Goal: Task Accomplishment & Management: Use online tool/utility

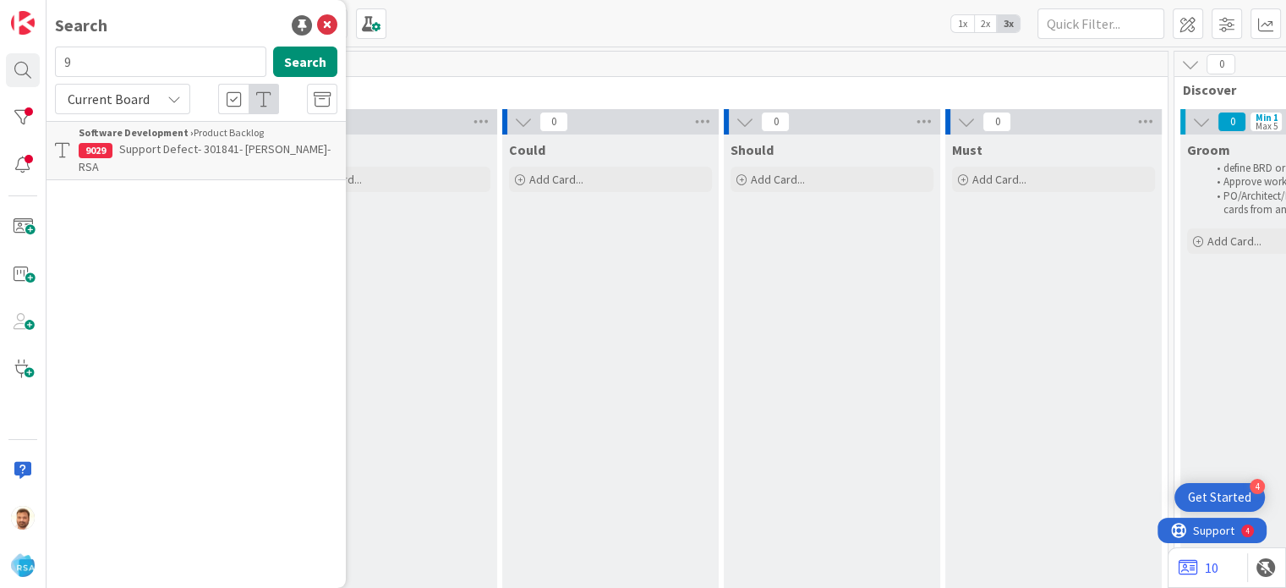
scroll to position [0, 1254]
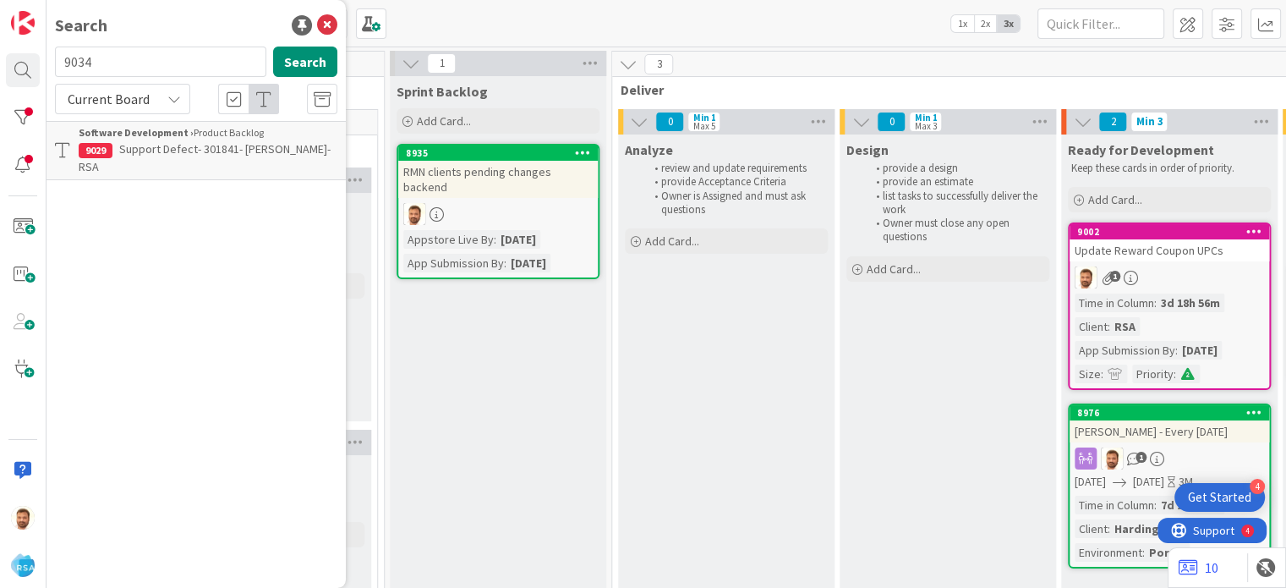
type input "9034"
click at [152, 134] on b "Software Development ›" at bounding box center [136, 132] width 115 height 13
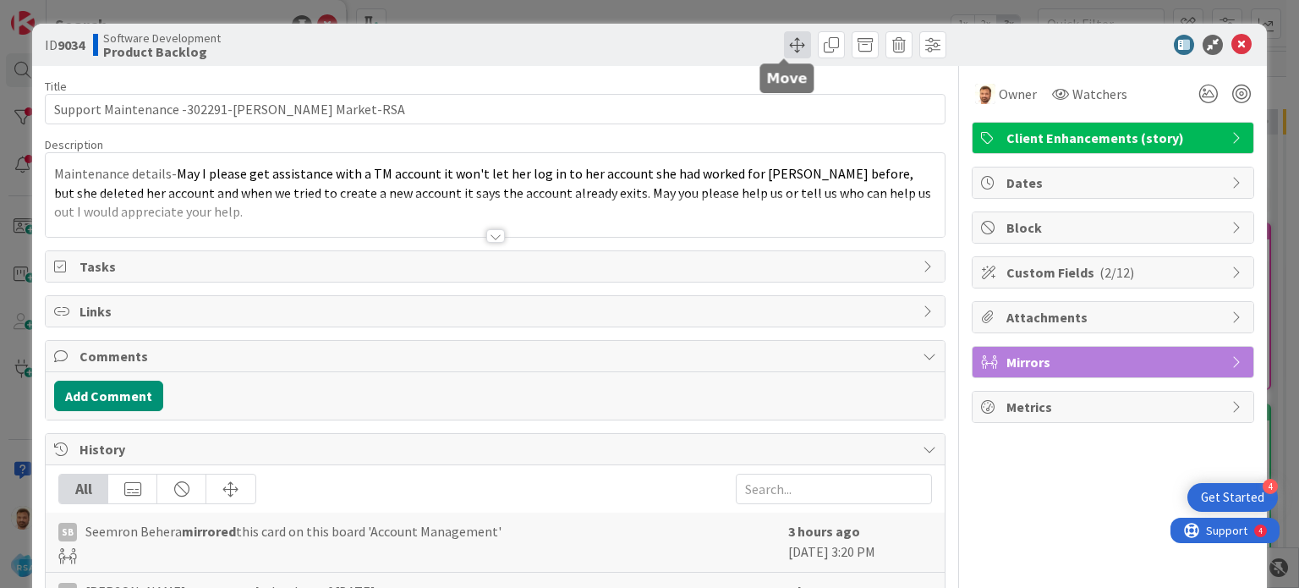
click at [784, 42] on span at bounding box center [797, 44] width 27 height 27
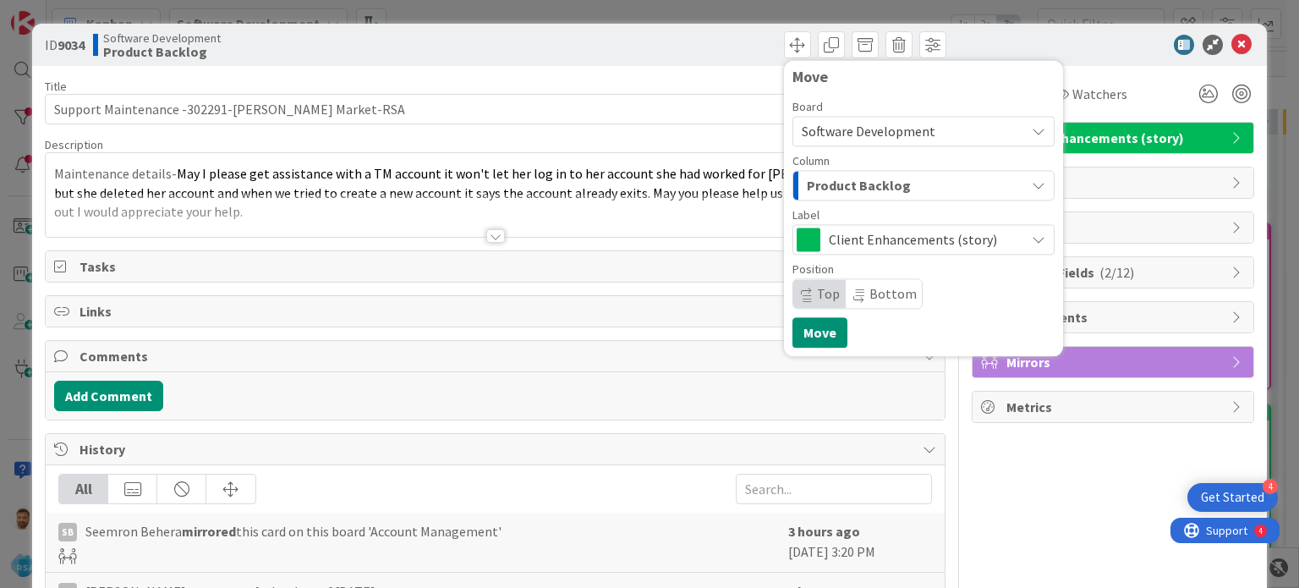
click at [833, 192] on span "Product Backlog" at bounding box center [859, 185] width 104 height 22
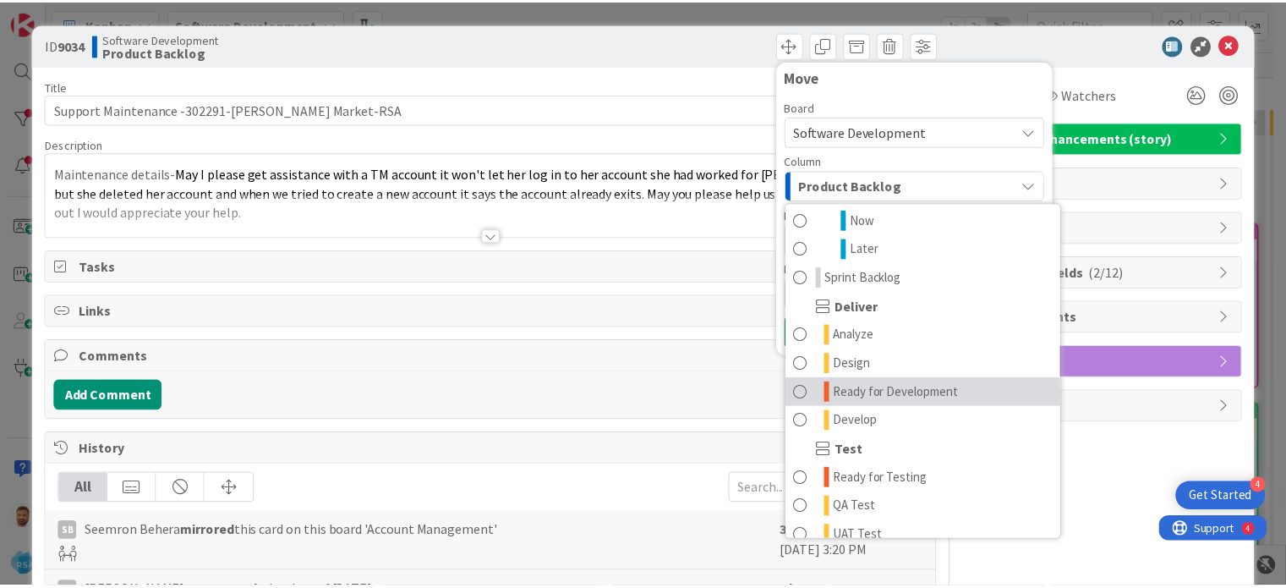
scroll to position [264, 0]
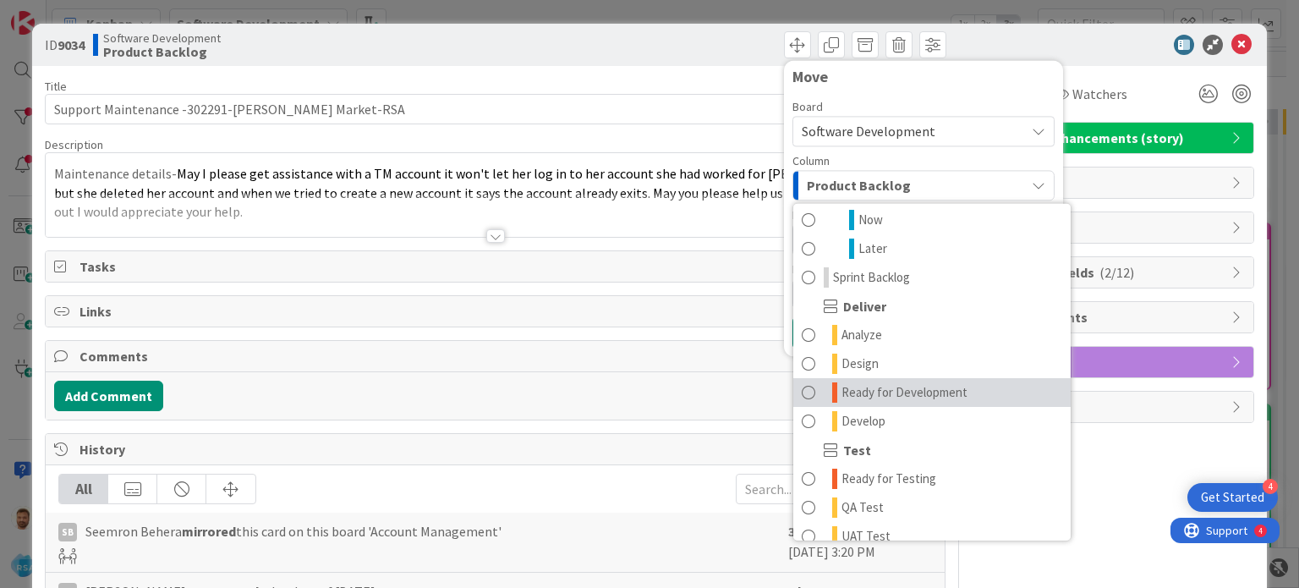
click at [804, 391] on link "Ready for Development" at bounding box center [931, 392] width 277 height 29
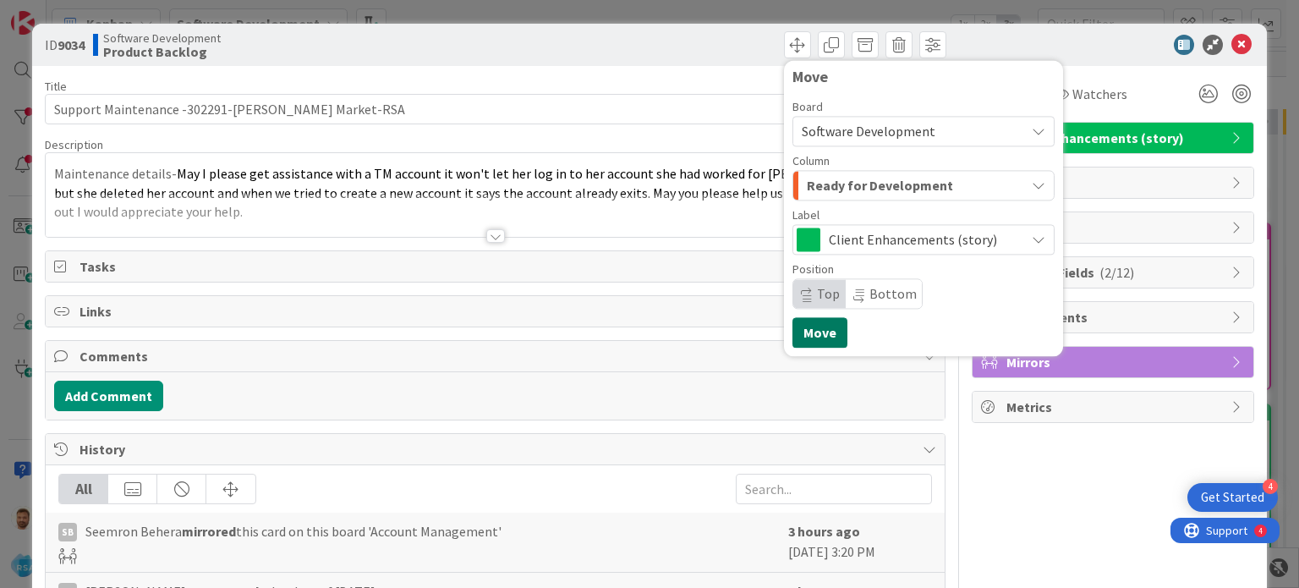
click at [806, 337] on button "Move" at bounding box center [819, 332] width 55 height 30
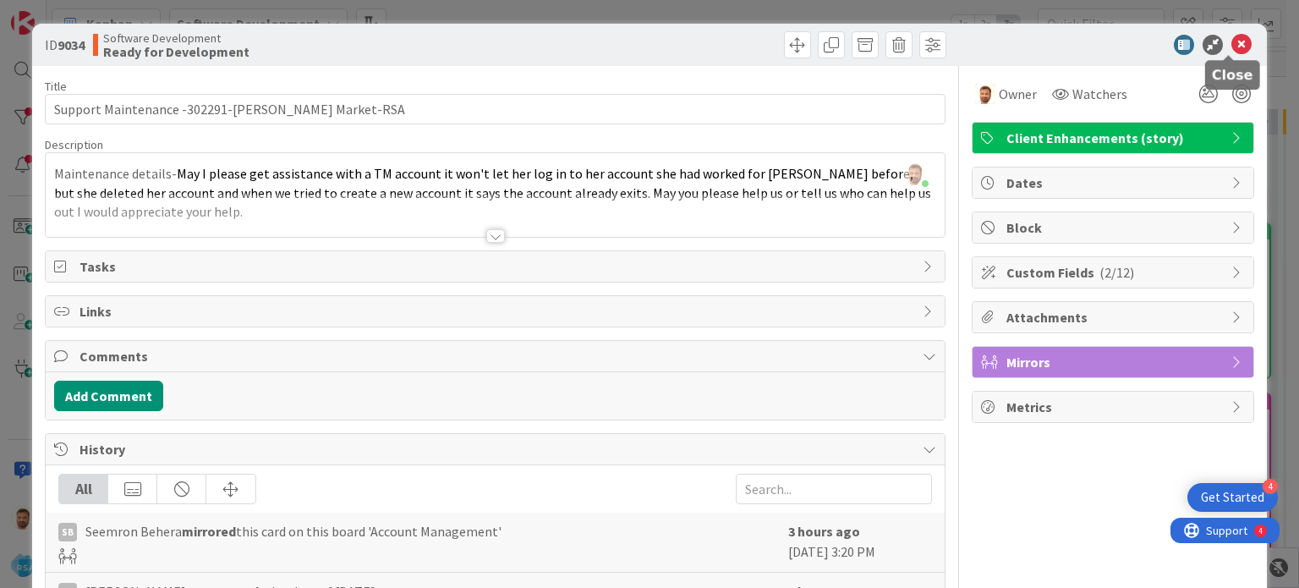
click at [1231, 49] on icon at bounding box center [1241, 45] width 20 height 20
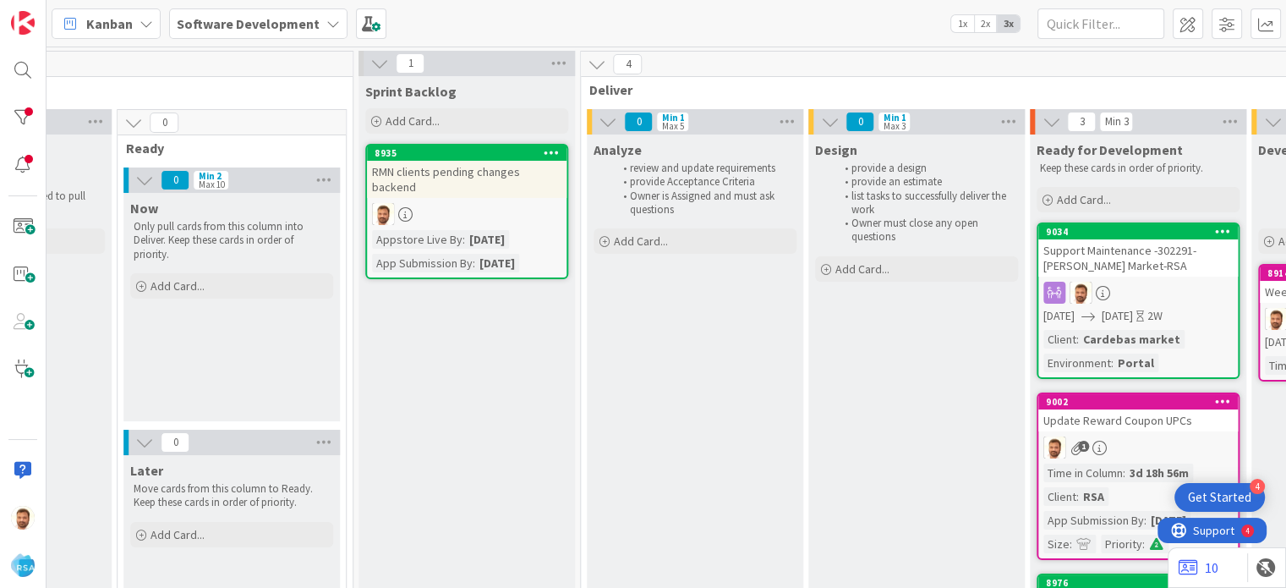
click at [1166, 249] on div "Support Maintenance -302291-[PERSON_NAME] Market-RSA" at bounding box center [1138, 257] width 200 height 37
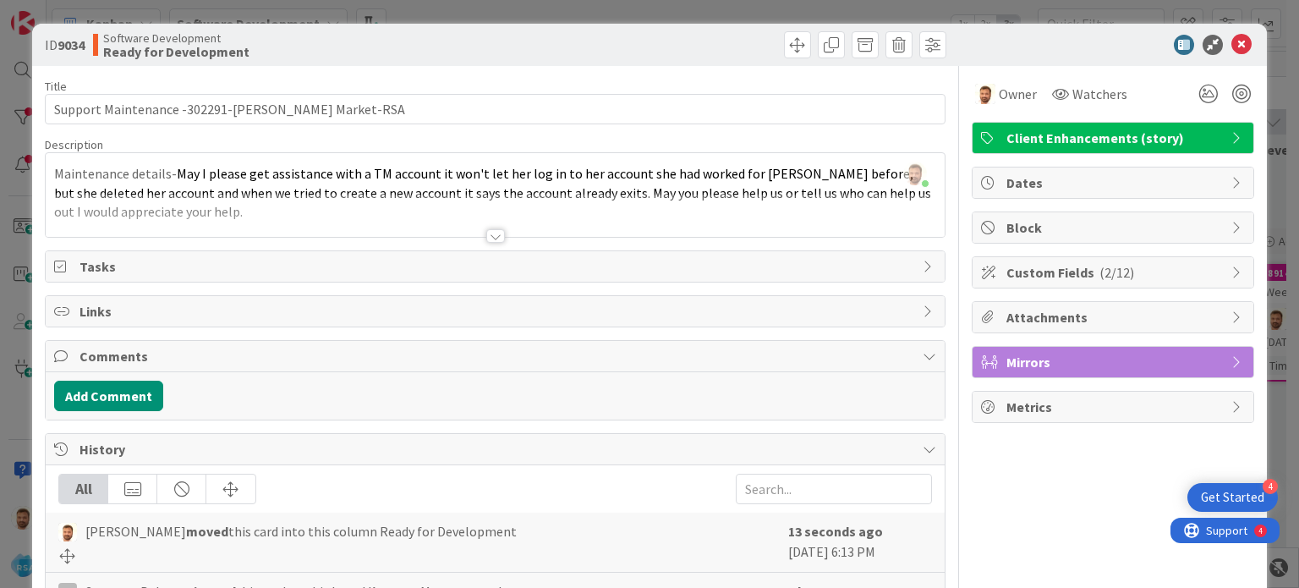
scroll to position [88, 0]
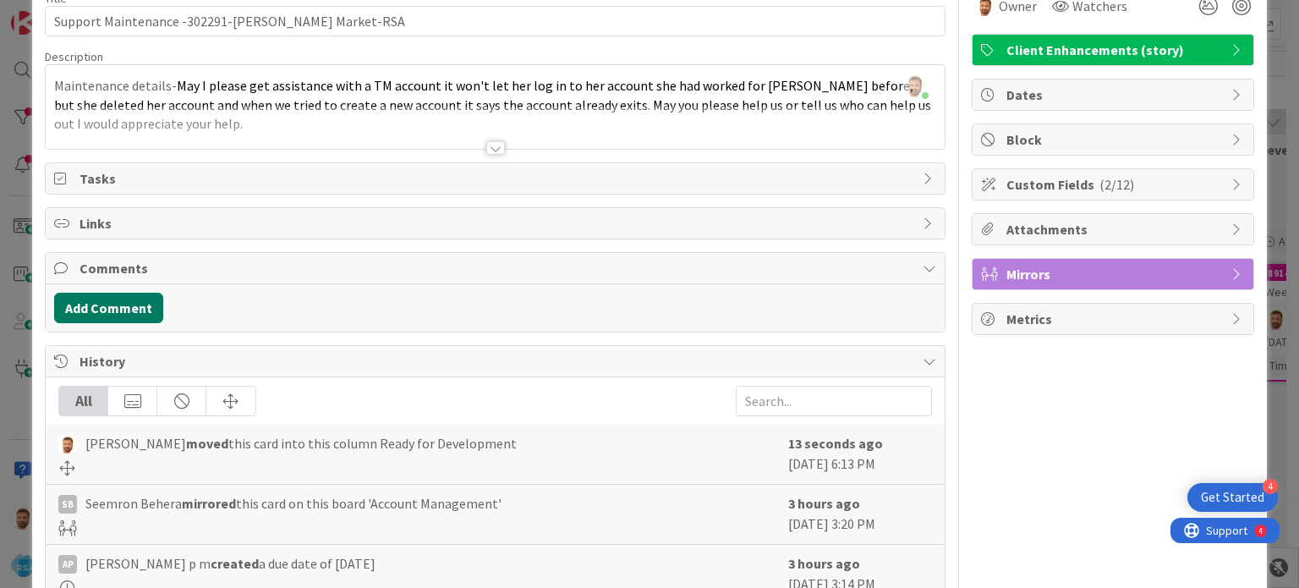
click at [122, 309] on button "Add Comment" at bounding box center [108, 308] width 109 height 30
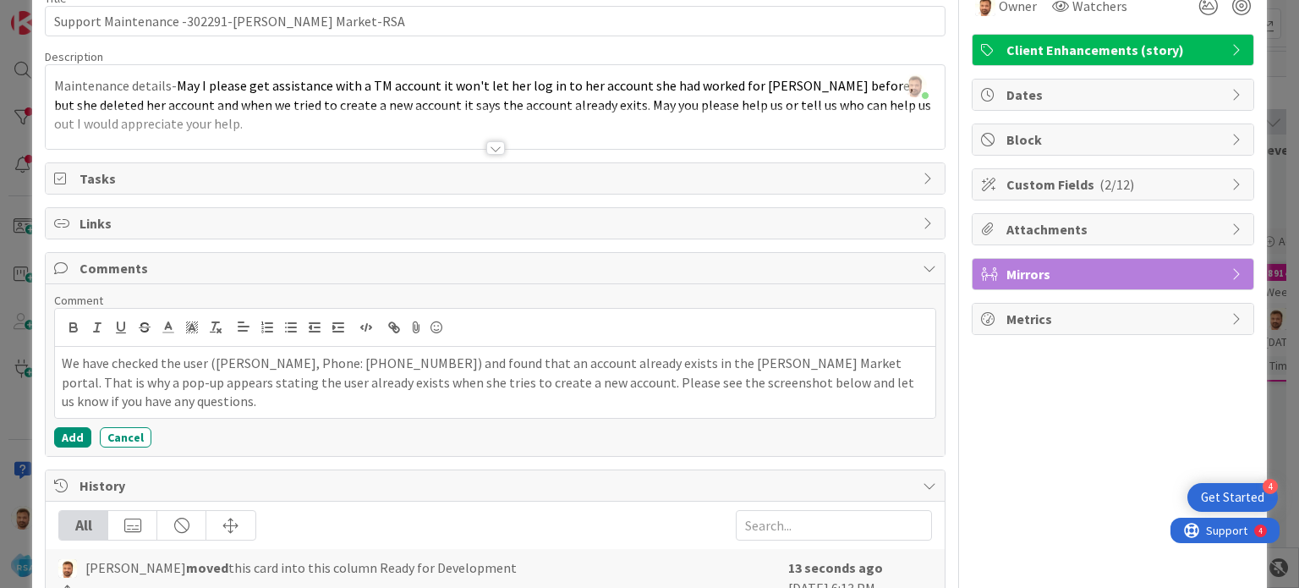
click at [284, 364] on p "We have checked the user ([PERSON_NAME], Phone: [PHONE_NUMBER]) and found that …" at bounding box center [495, 381] width 866 height 57
click at [64, 436] on button "Add" at bounding box center [72, 437] width 37 height 20
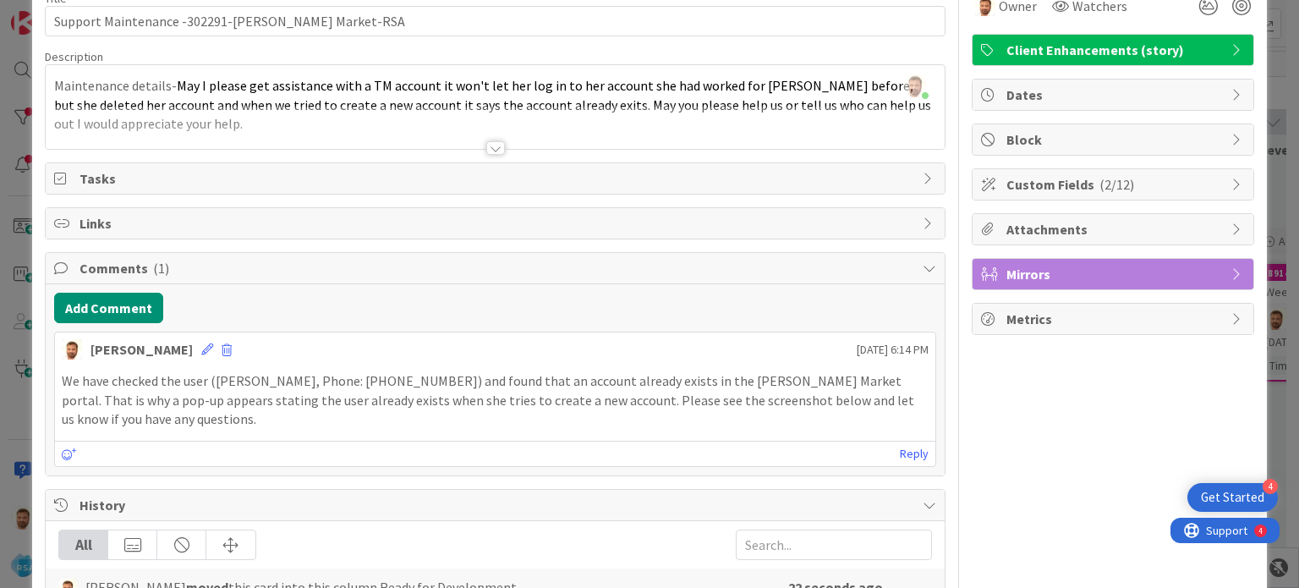
scroll to position [0, 0]
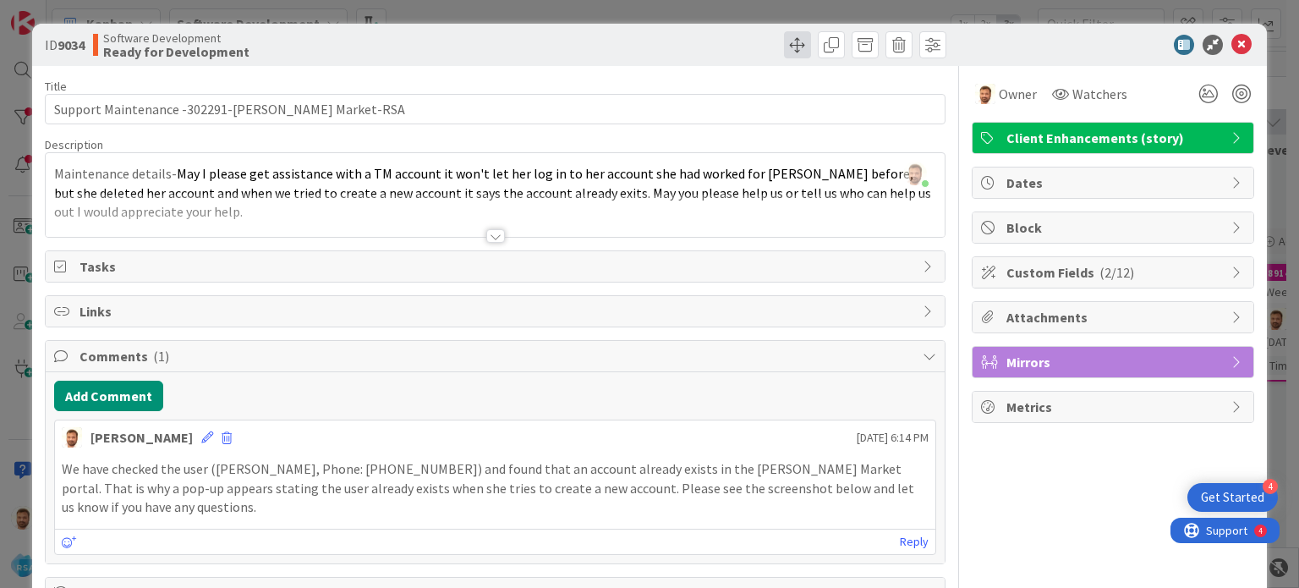
click at [784, 36] on span at bounding box center [797, 44] width 27 height 27
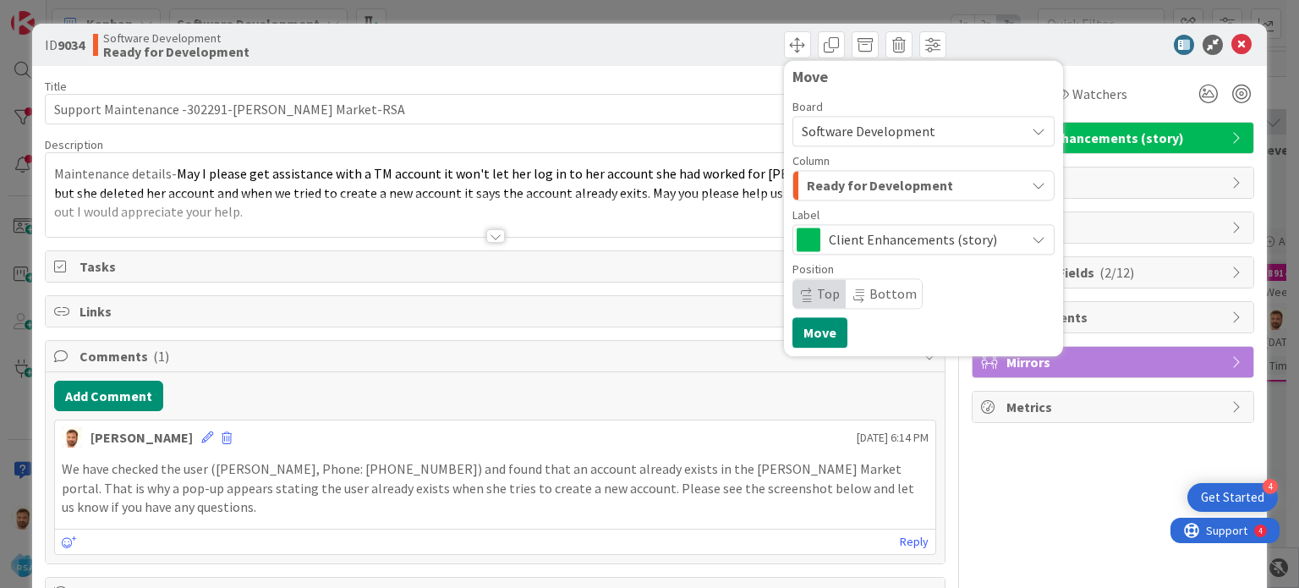
click at [861, 187] on span "Ready for Development" at bounding box center [880, 185] width 146 height 22
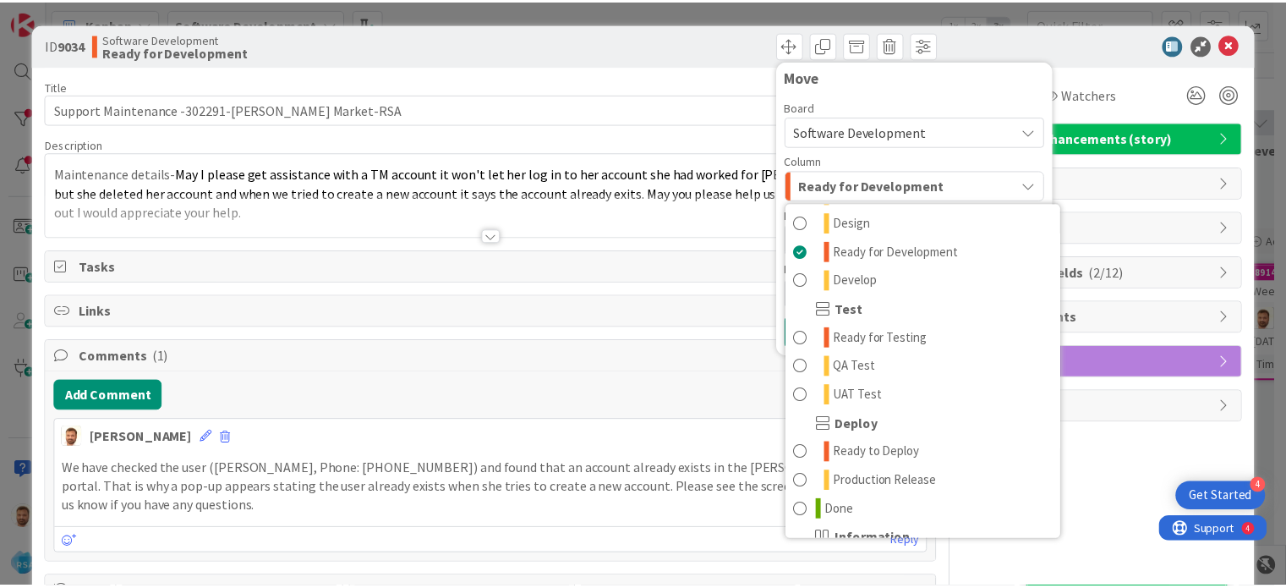
scroll to position [406, 0]
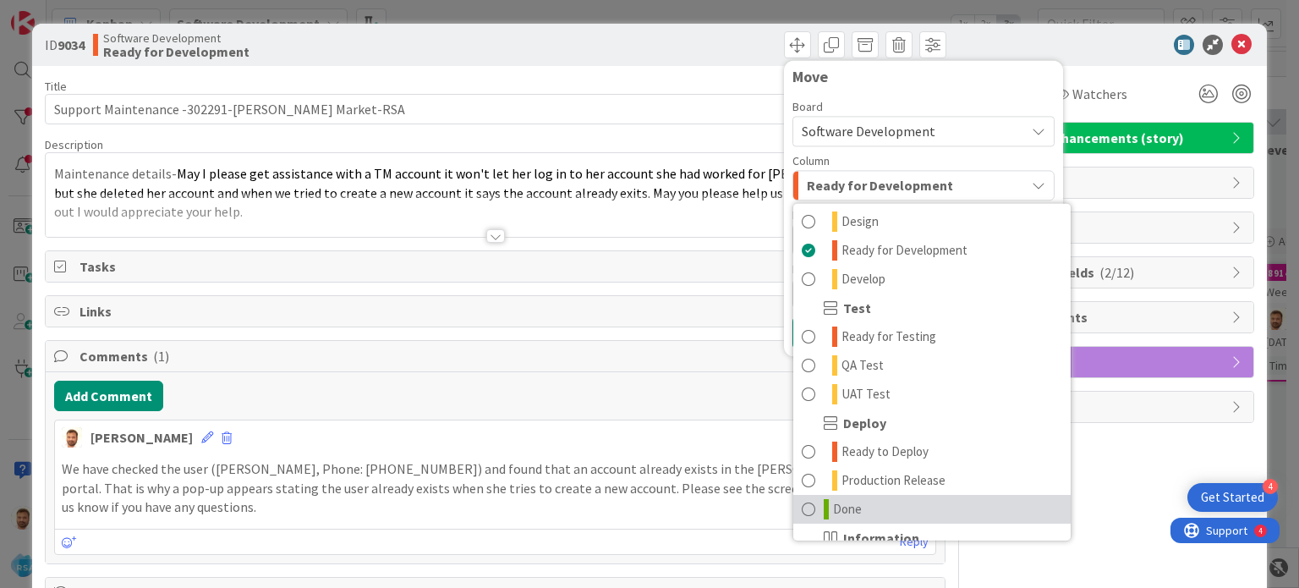
click at [808, 515] on link "Done" at bounding box center [931, 509] width 277 height 29
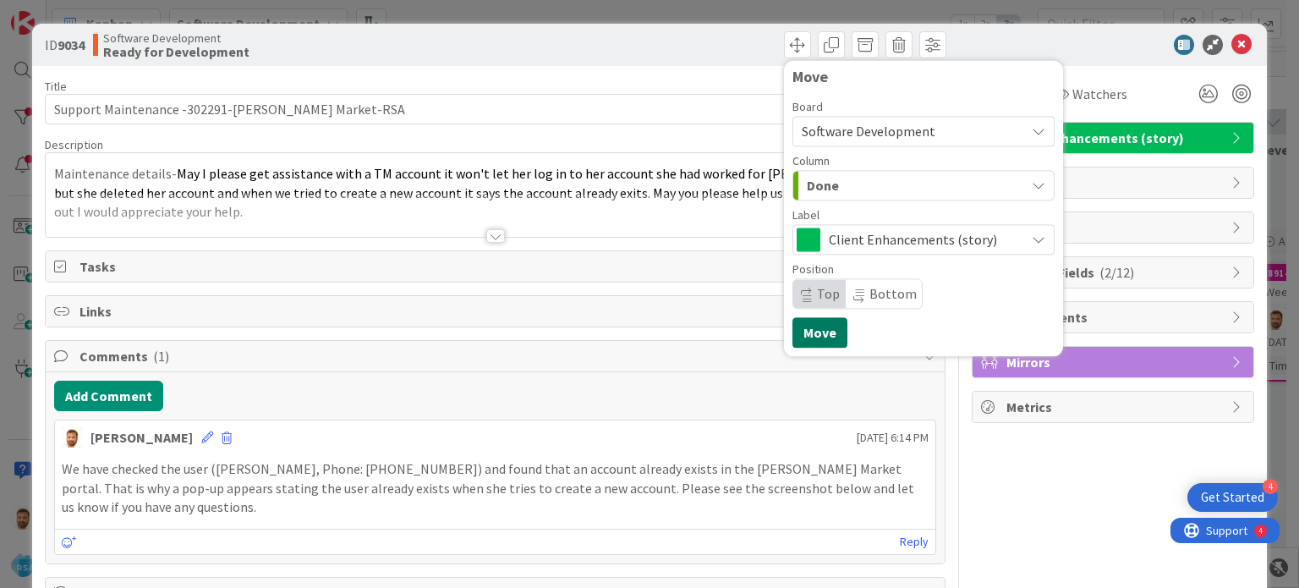
click at [805, 341] on button "Move" at bounding box center [819, 332] width 55 height 30
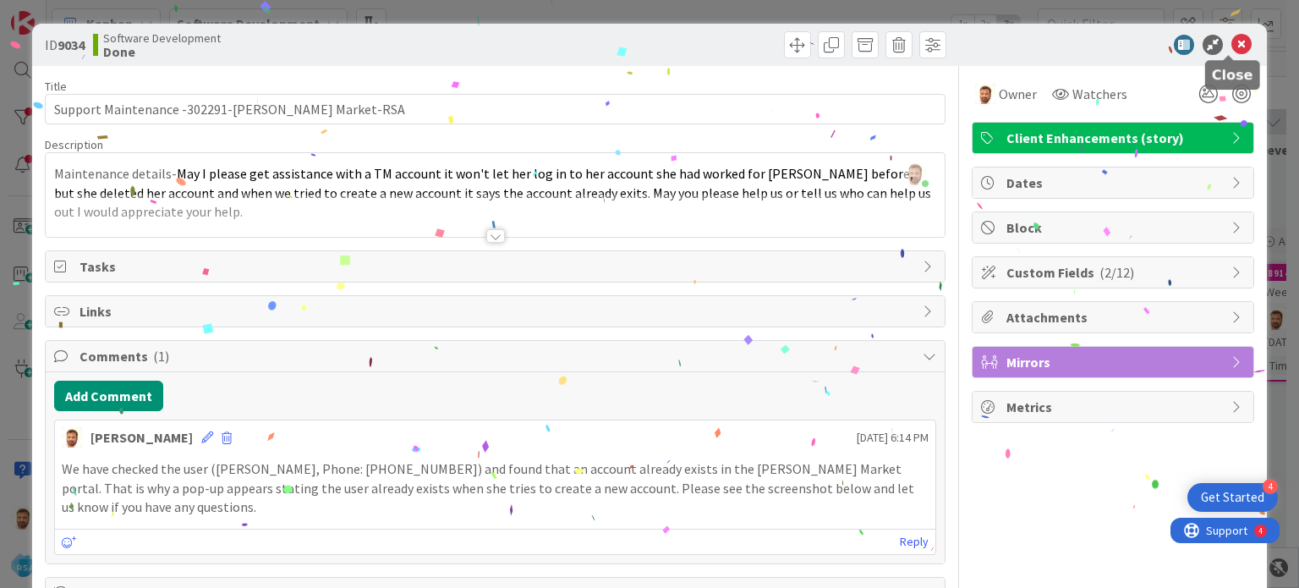
click at [1231, 46] on icon at bounding box center [1241, 45] width 20 height 20
